Goal: Connect with others: Participate in discussion

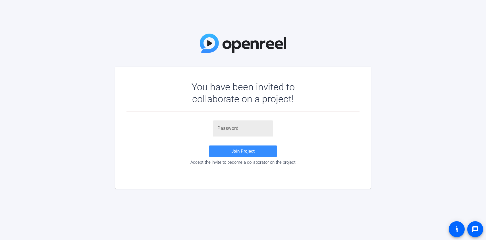
click at [242, 131] on input "text" at bounding box center [243, 128] width 51 height 7
paste input "+jKdGU"
type input "+jKdGU"
click at [246, 150] on span "Join Project" at bounding box center [242, 150] width 23 height 5
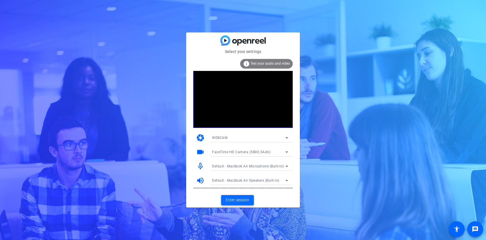
click at [235, 202] on span "Enter session" at bounding box center [238, 200] width 24 height 6
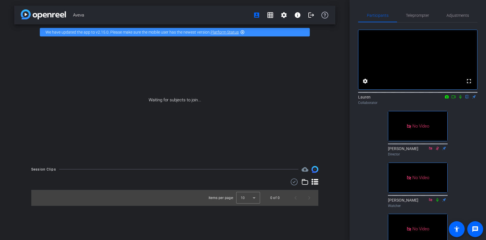
click at [461, 99] on icon at bounding box center [460, 97] width 5 height 4
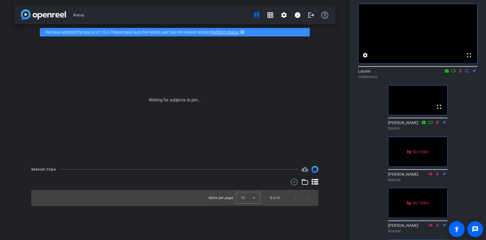
scroll to position [26, 0]
click at [461, 73] on icon at bounding box center [460, 71] width 5 height 4
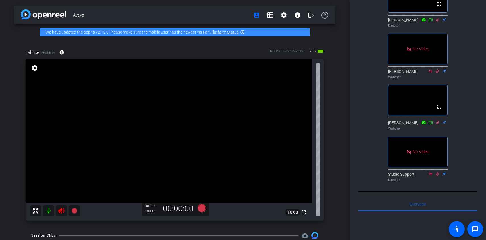
scroll to position [0, 0]
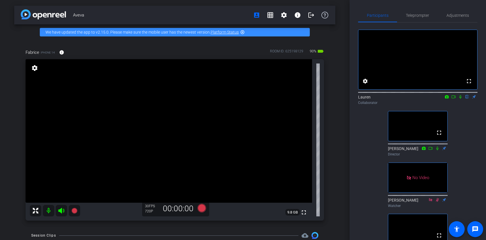
click at [460, 99] on icon at bounding box center [460, 97] width 5 height 4
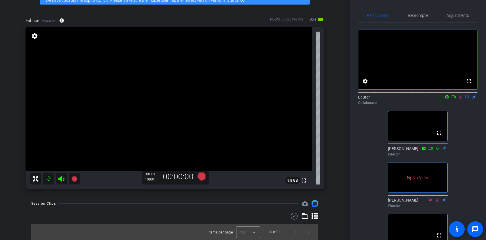
scroll to position [1, 0]
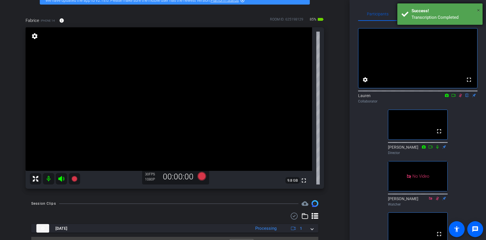
click at [477, 10] on span "×" at bounding box center [478, 10] width 3 height 7
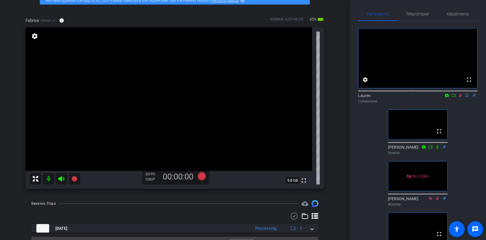
click at [461, 97] on icon at bounding box center [460, 95] width 5 height 4
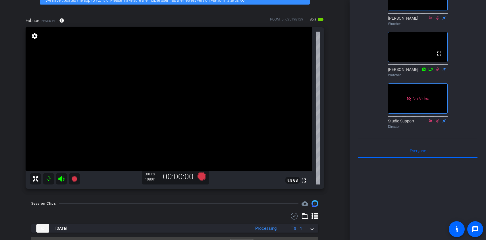
scroll to position [0, 0]
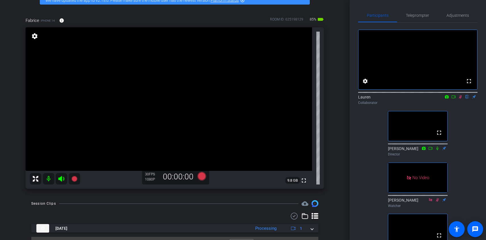
click at [462, 99] on icon at bounding box center [460, 97] width 5 height 4
click at [460, 99] on icon at bounding box center [461, 97] width 2 height 4
click at [351, 150] on div "Participants Teleprompter Adjustments fullscreen settings Lauren flip Collabora…" at bounding box center [418, 120] width 137 height 240
click at [460, 99] on icon at bounding box center [460, 97] width 5 height 4
click at [461, 99] on icon at bounding box center [460, 97] width 5 height 4
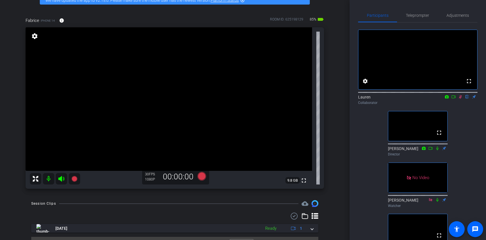
click at [460, 99] on icon at bounding box center [460, 97] width 5 height 4
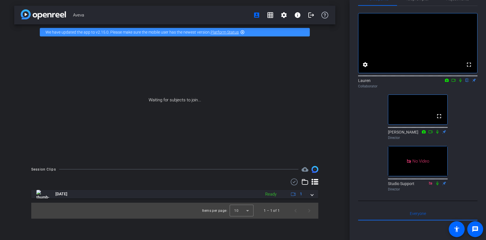
scroll to position [18, 0]
